Goal: Transaction & Acquisition: Purchase product/service

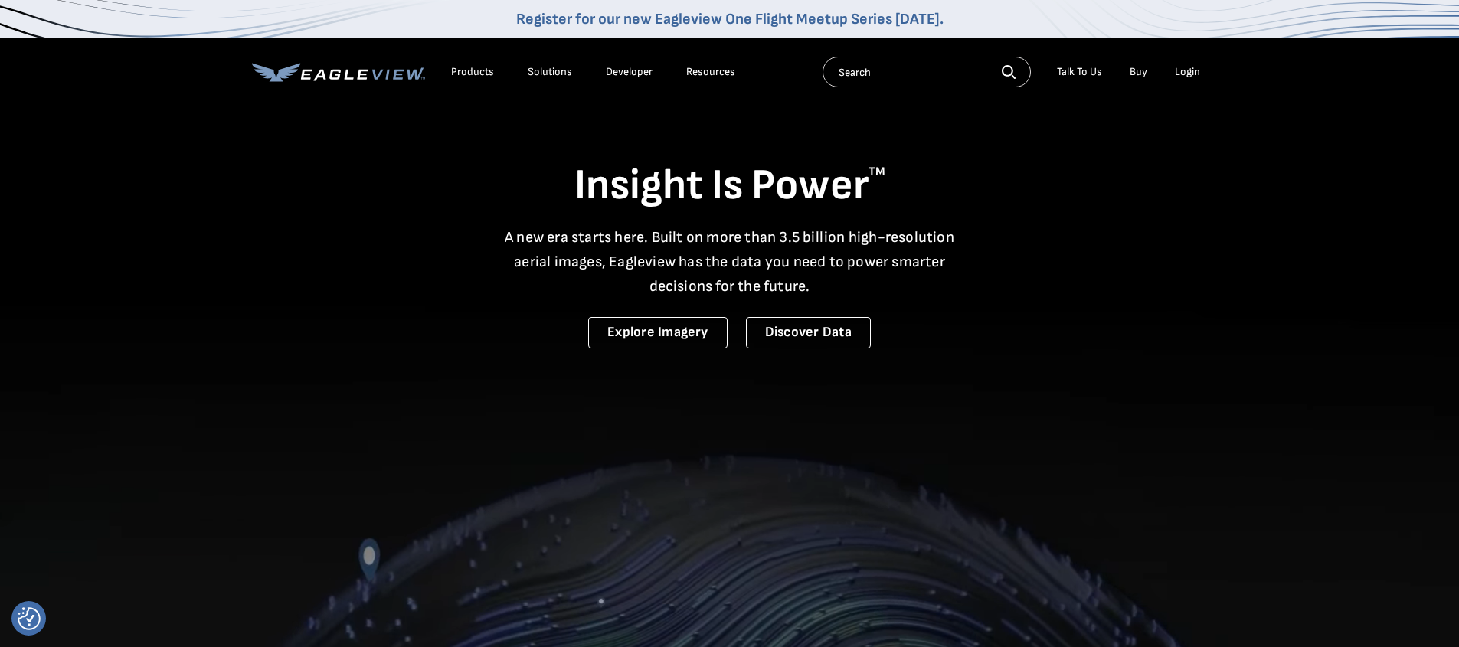
click at [1139, 74] on link "Buy" at bounding box center [1139, 72] width 18 height 14
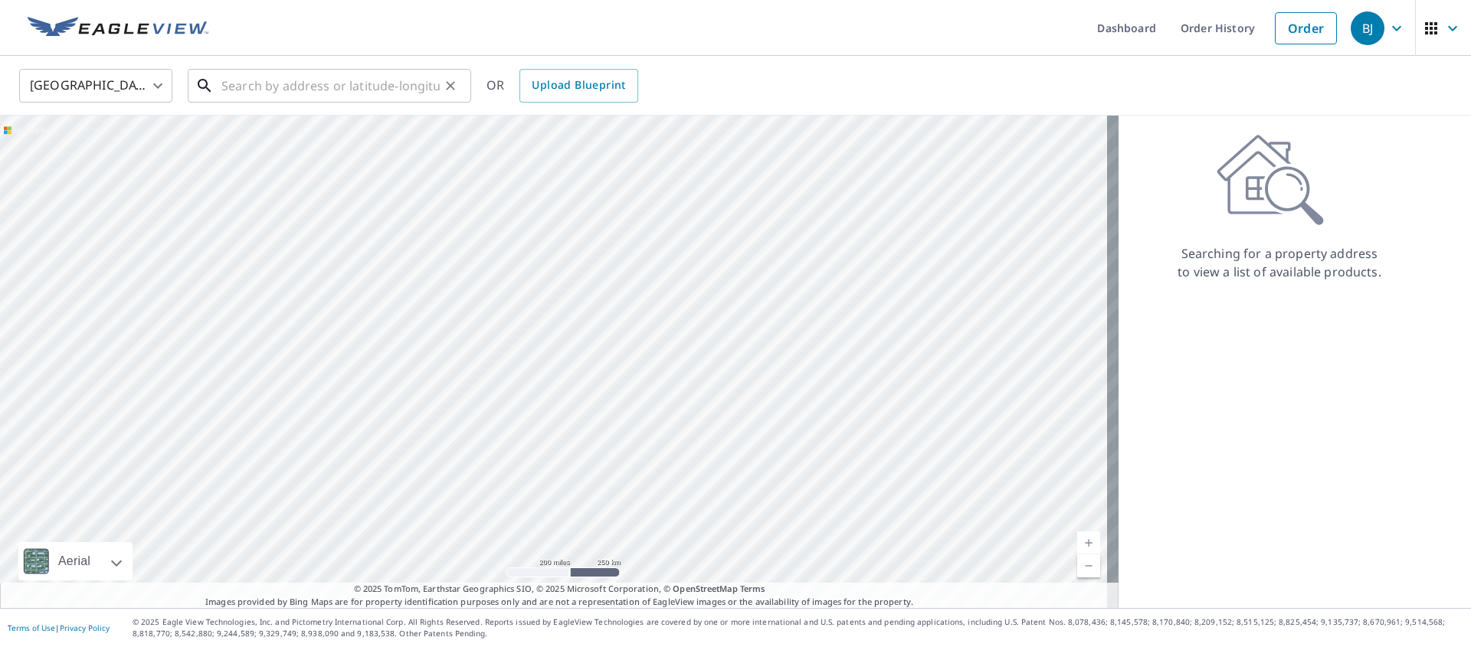
click at [348, 78] on input "text" at bounding box center [330, 85] width 218 height 43
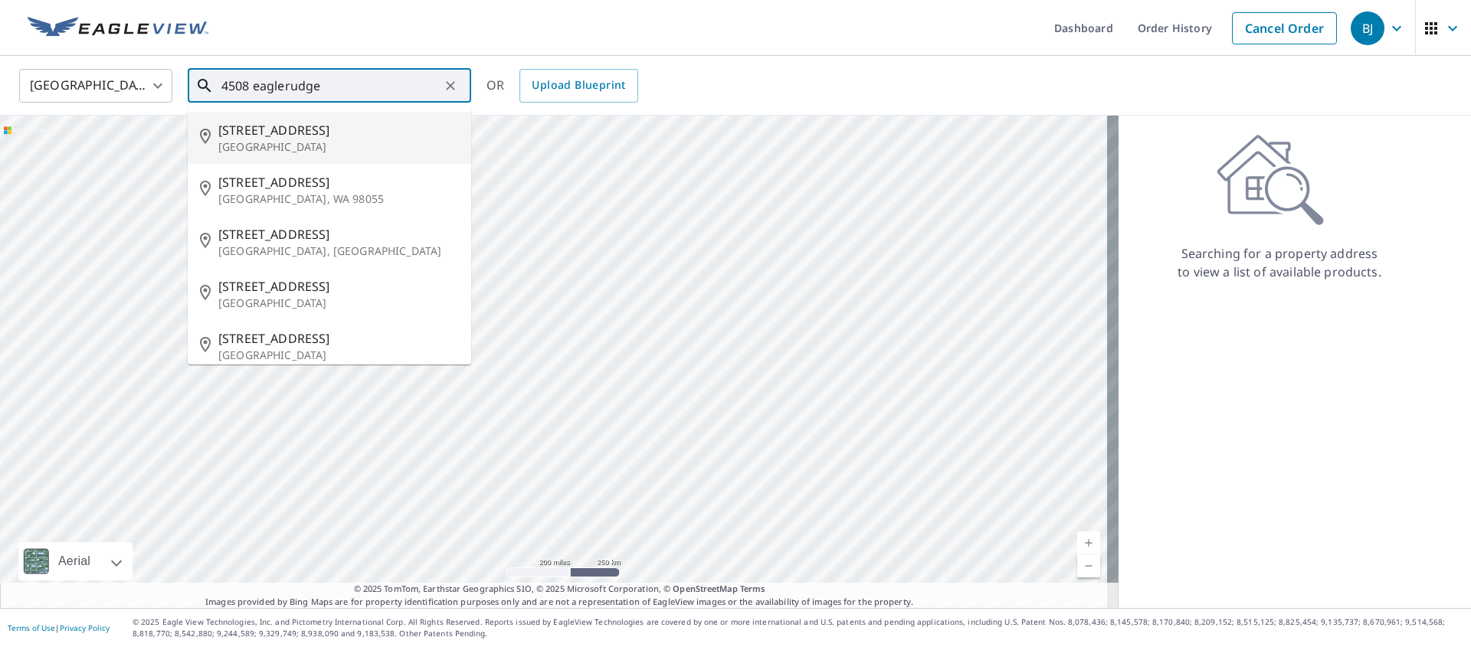
click at [319, 144] on p "[GEOGRAPHIC_DATA]" at bounding box center [338, 146] width 241 height 15
type input "[STREET_ADDRESS]"
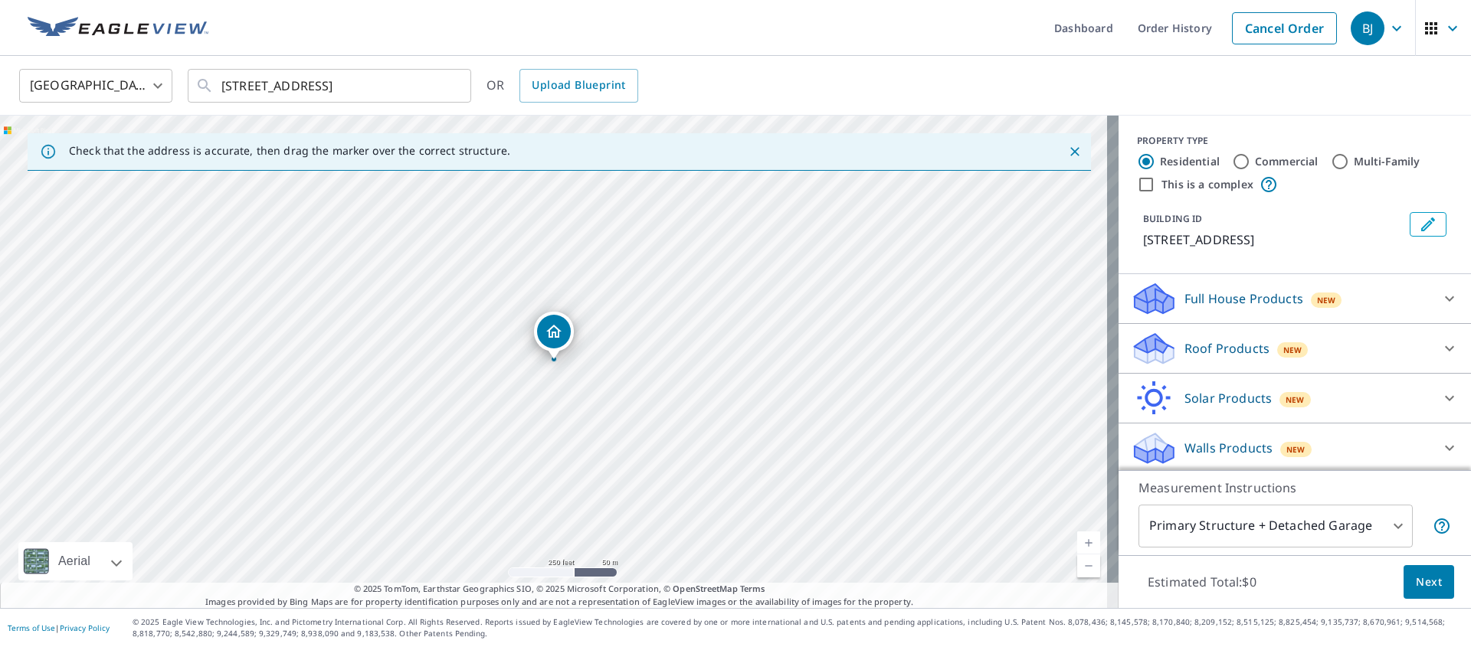
click at [1209, 295] on p "Full House Products" at bounding box center [1243, 299] width 119 height 18
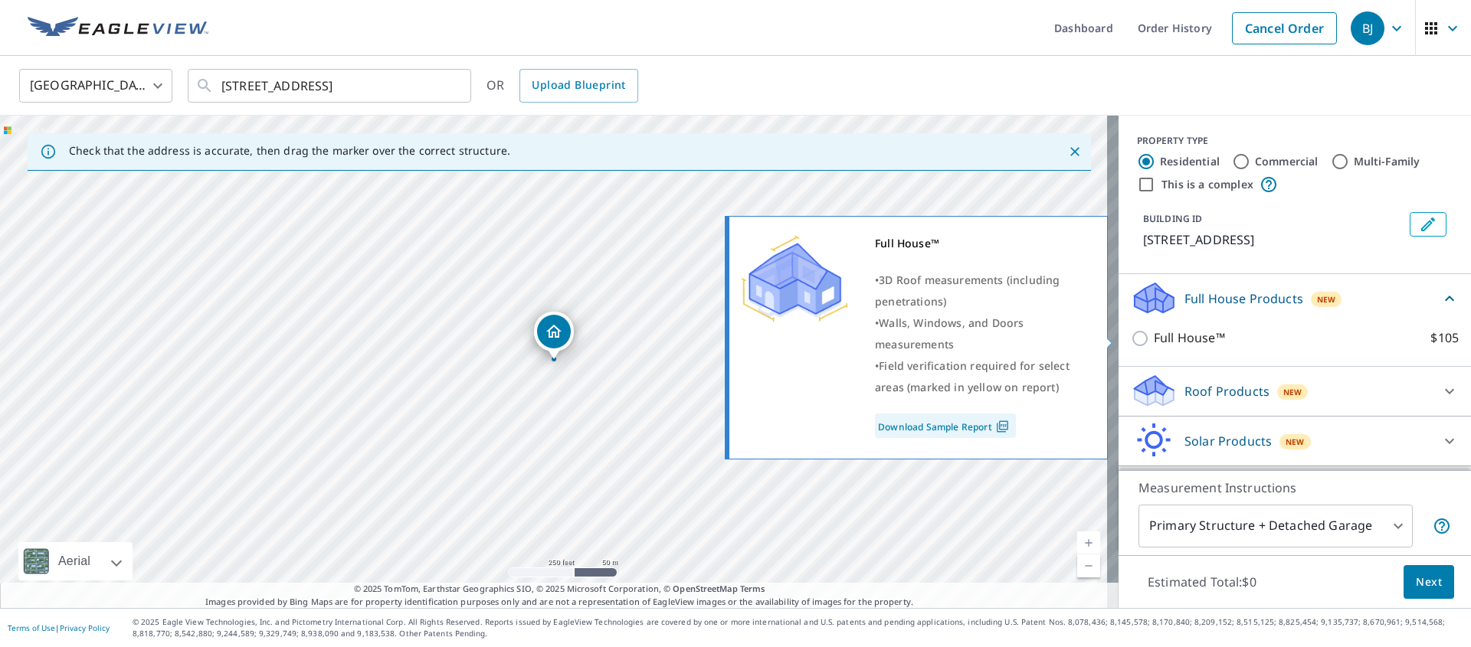
click at [1132, 340] on input "Full House™ $105" at bounding box center [1142, 338] width 23 height 18
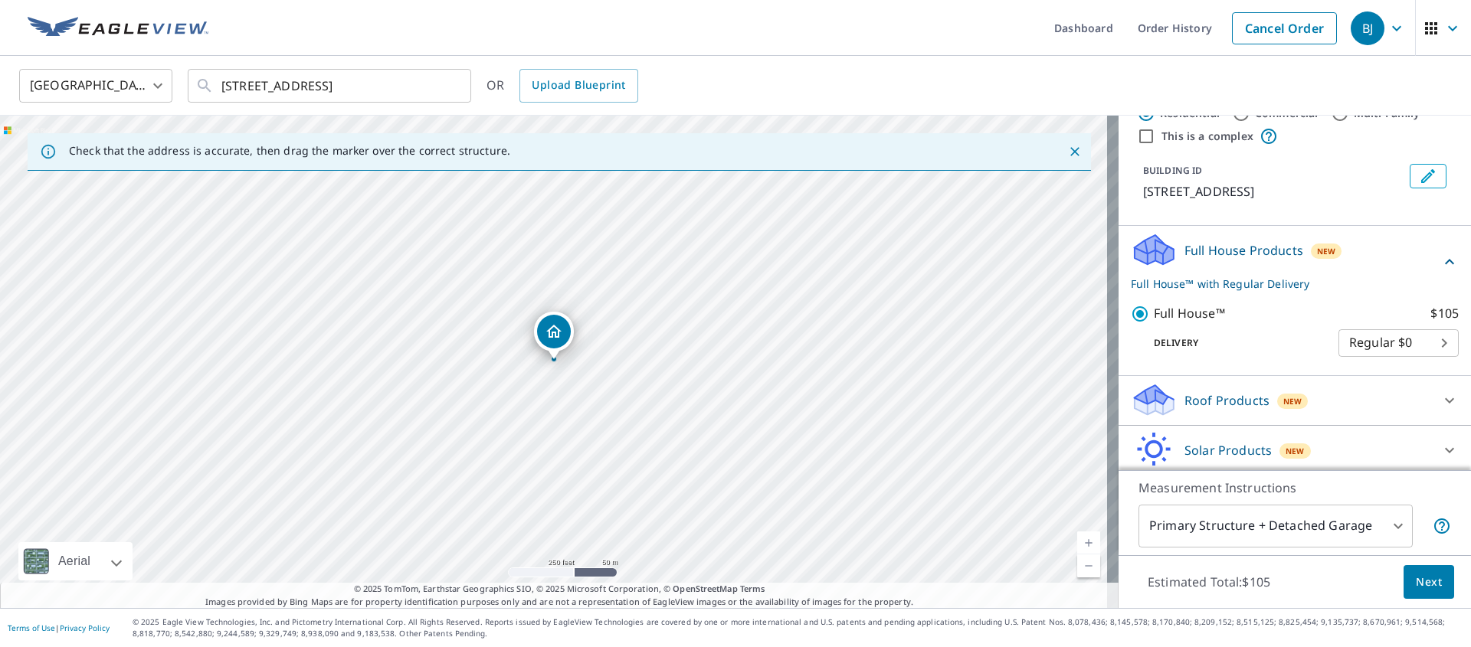
scroll to position [103, 0]
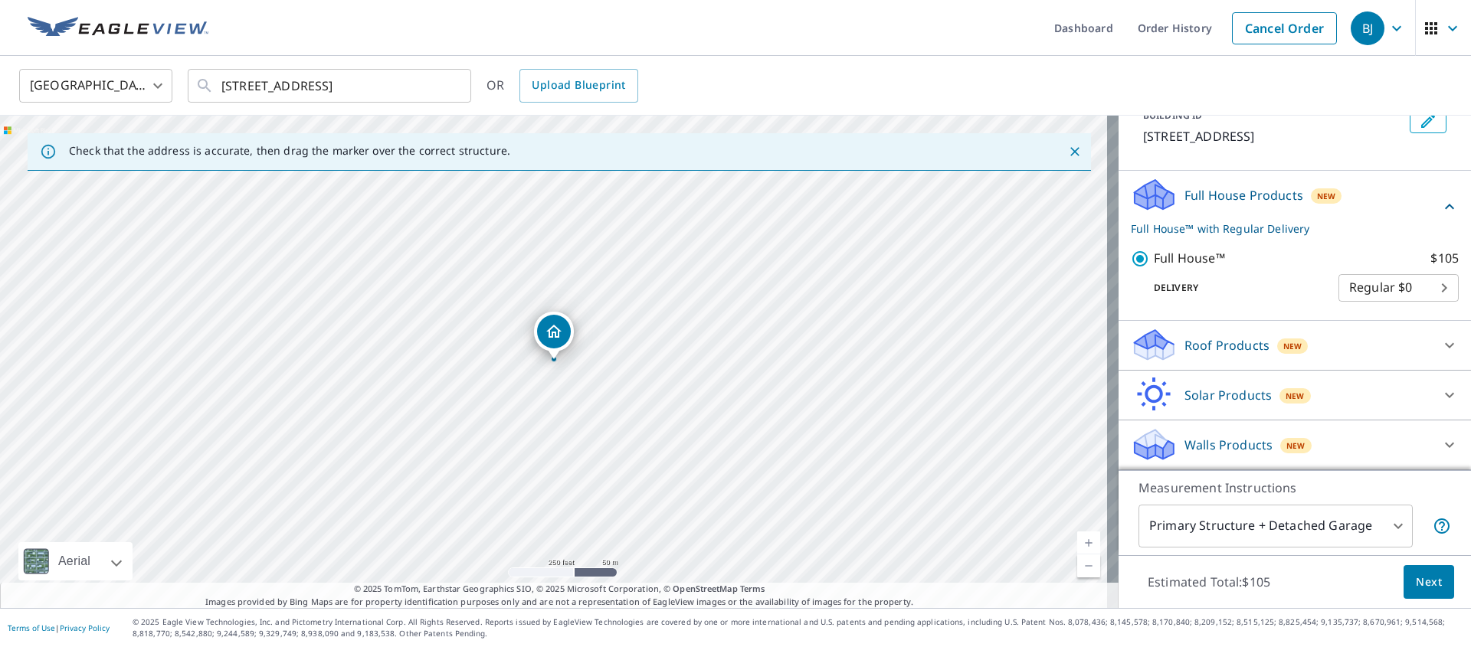
click at [1440, 440] on icon at bounding box center [1449, 445] width 18 height 18
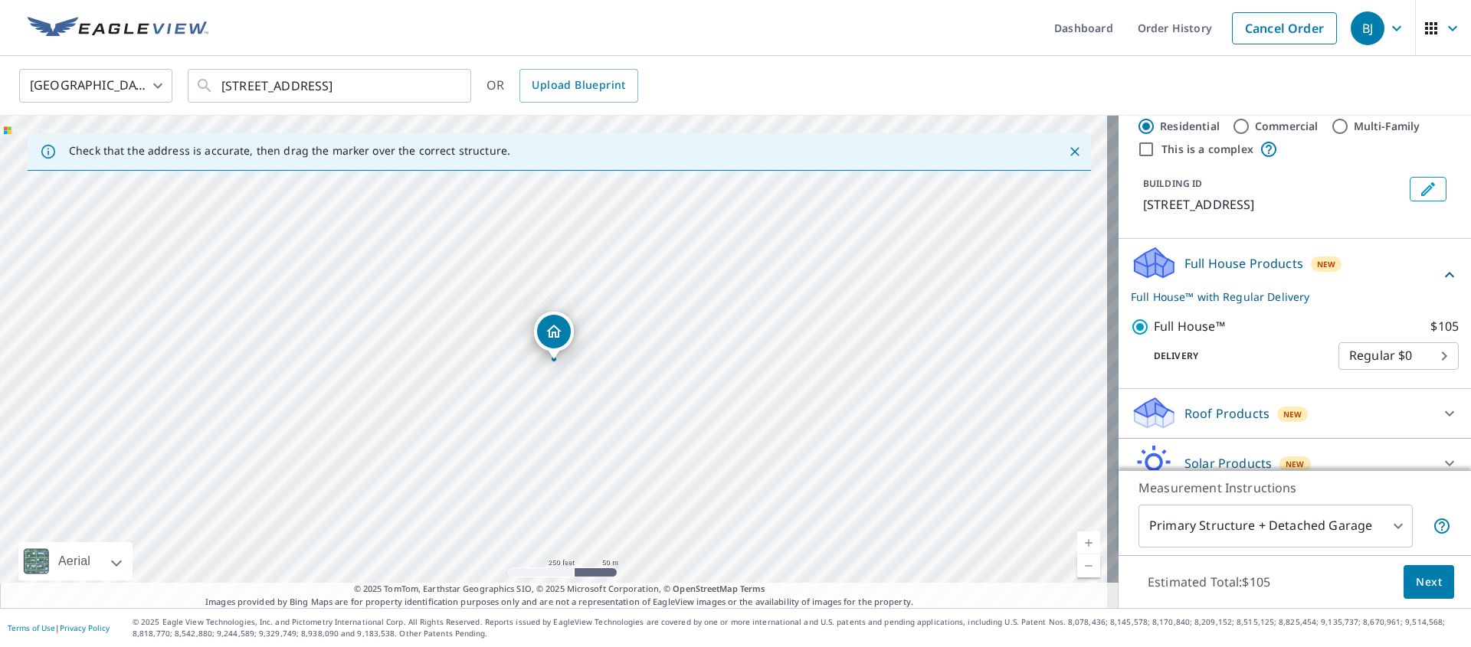
scroll to position [0, 0]
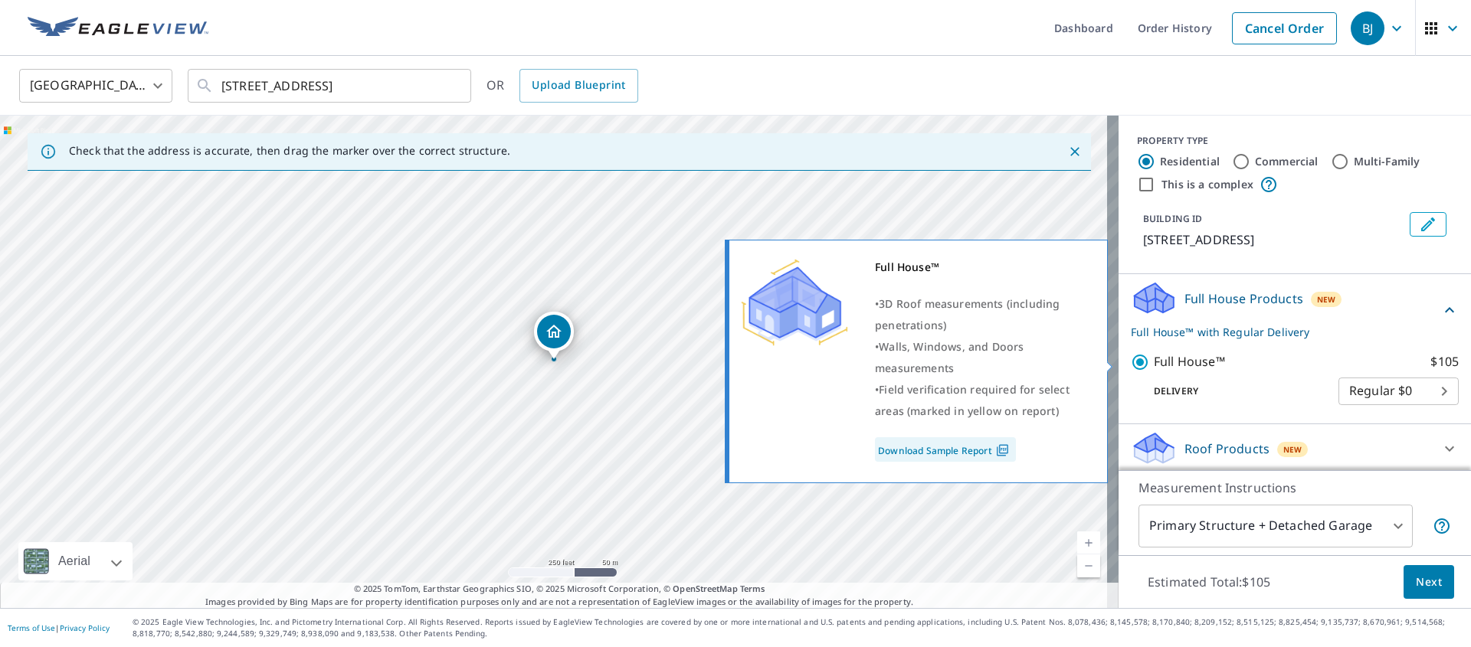
click at [1131, 362] on input "Full House™ $105" at bounding box center [1142, 362] width 23 height 18
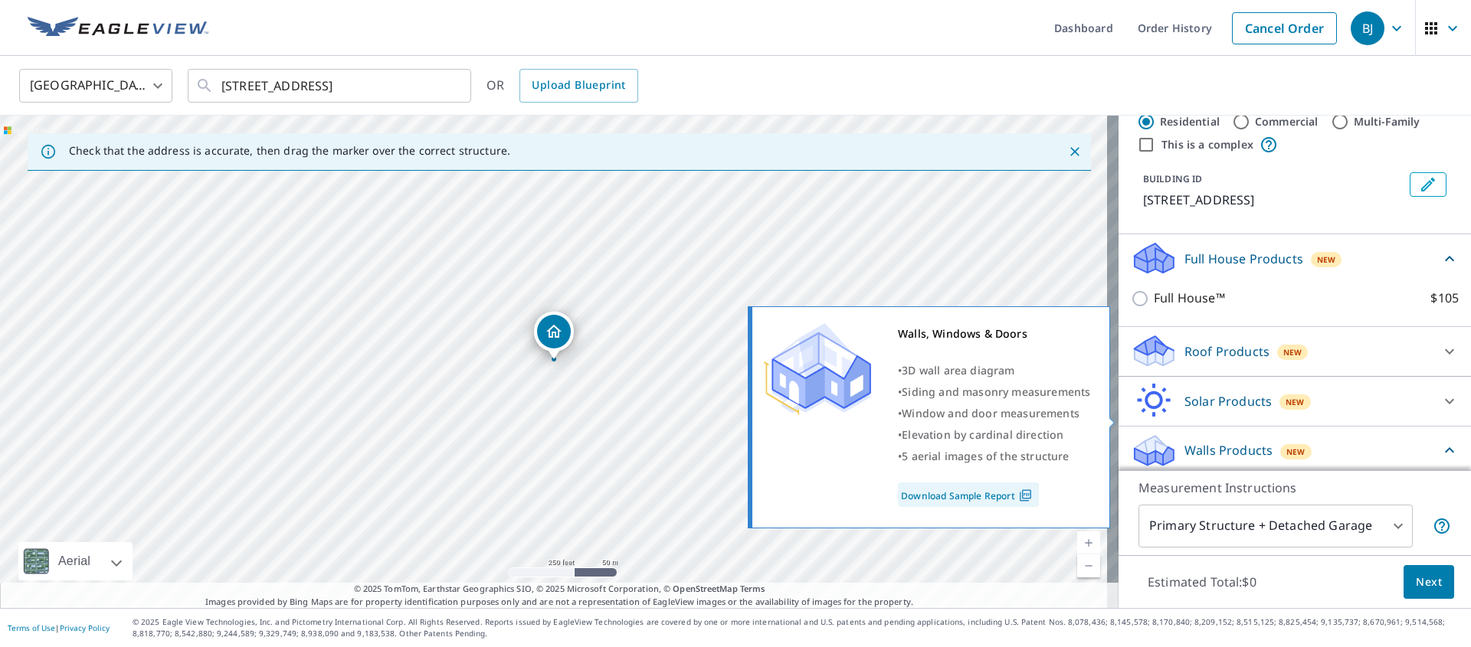
scroll to position [132, 0]
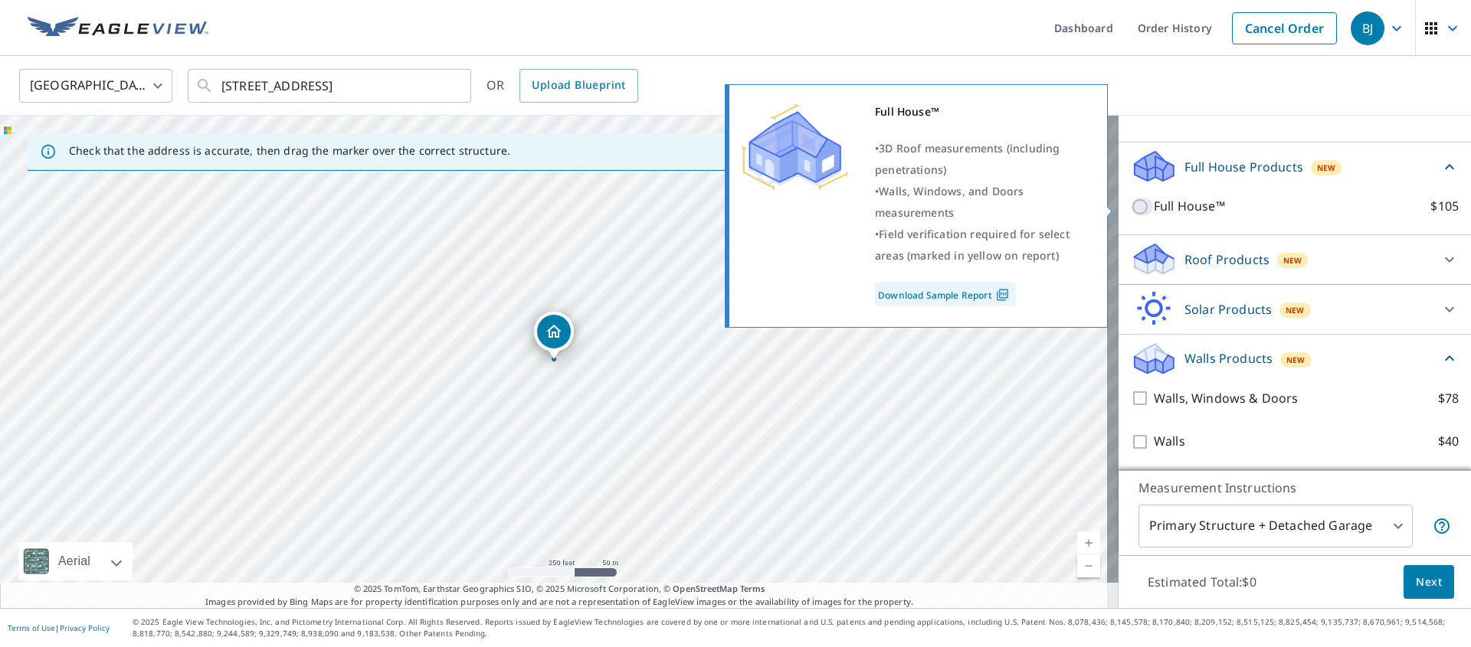
click at [1131, 209] on input "Full House™ $105" at bounding box center [1142, 207] width 23 height 18
checkbox input "true"
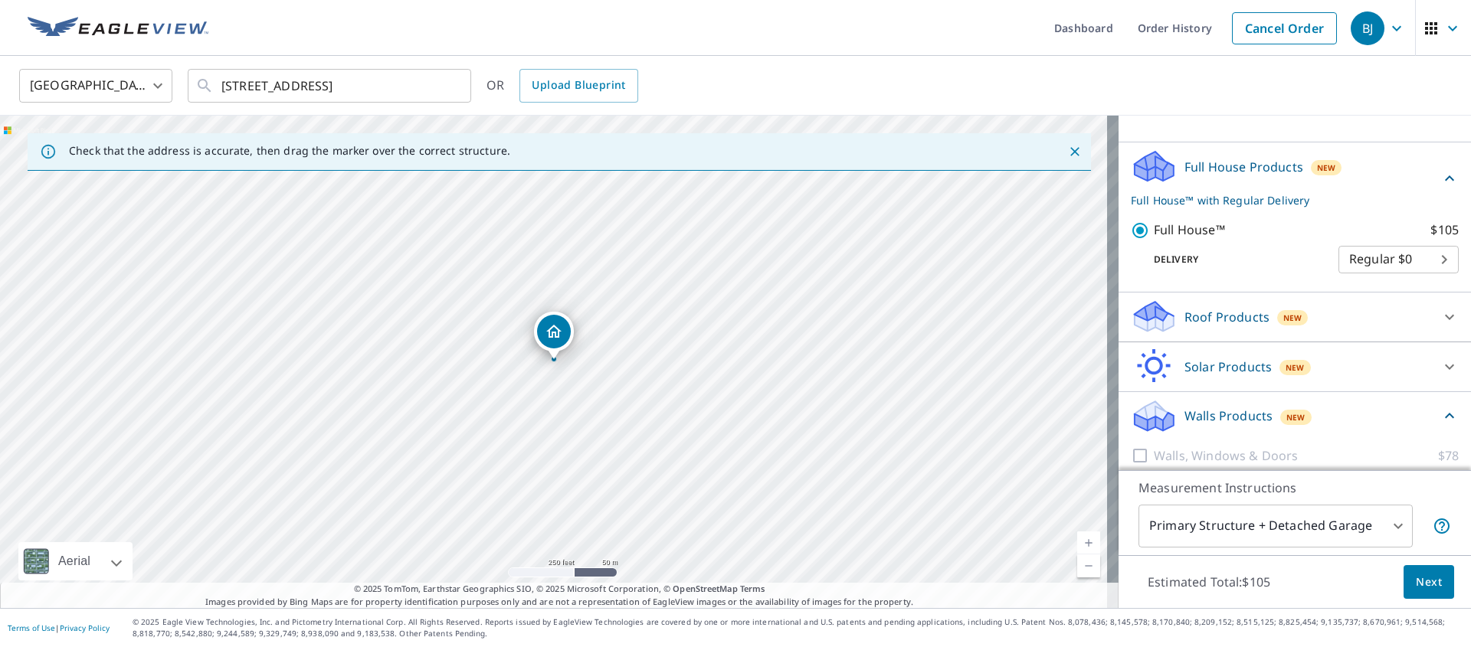
click at [1416, 580] on span "Next" at bounding box center [1429, 582] width 26 height 19
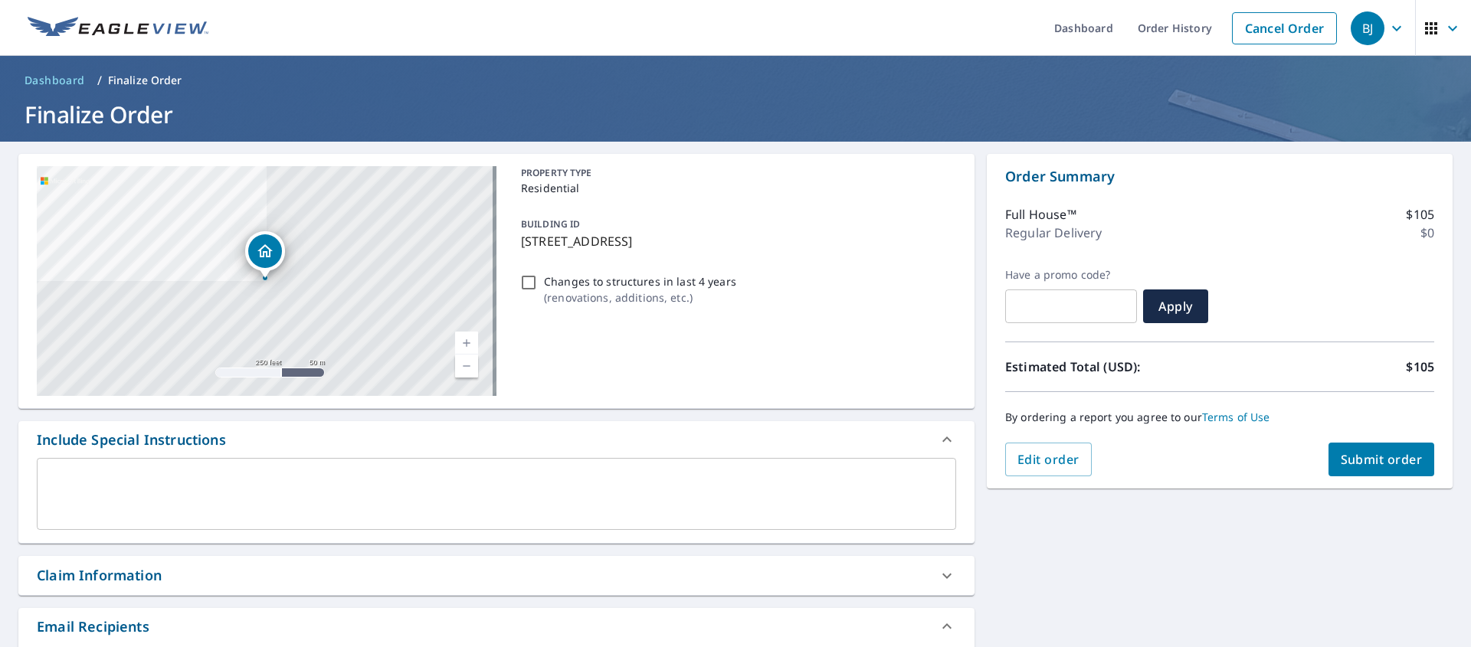
click at [1373, 467] on span "Submit order" at bounding box center [1382, 459] width 82 height 17
